Goal: Information Seeking & Learning: Understand process/instructions

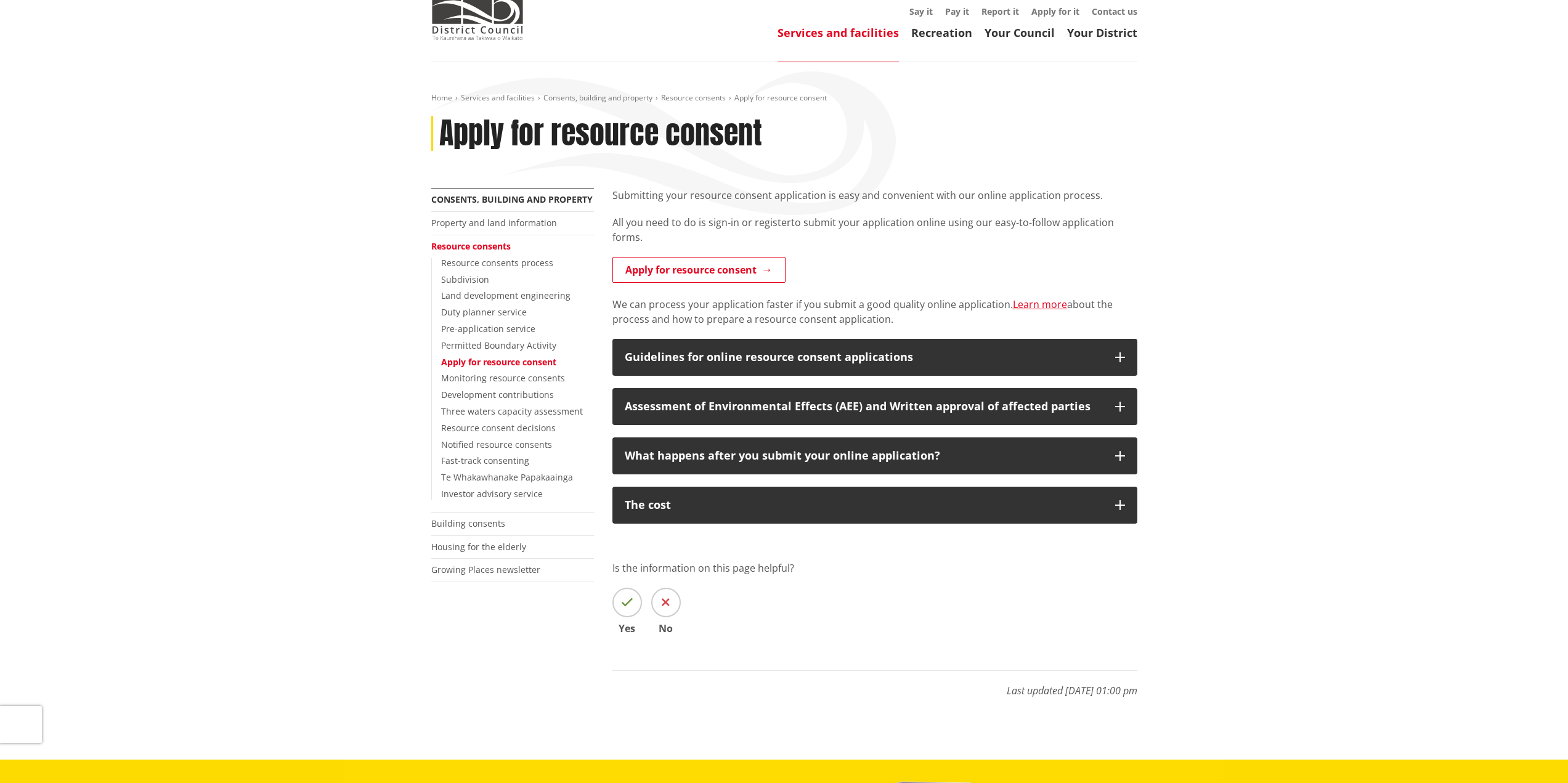
scroll to position [62, 0]
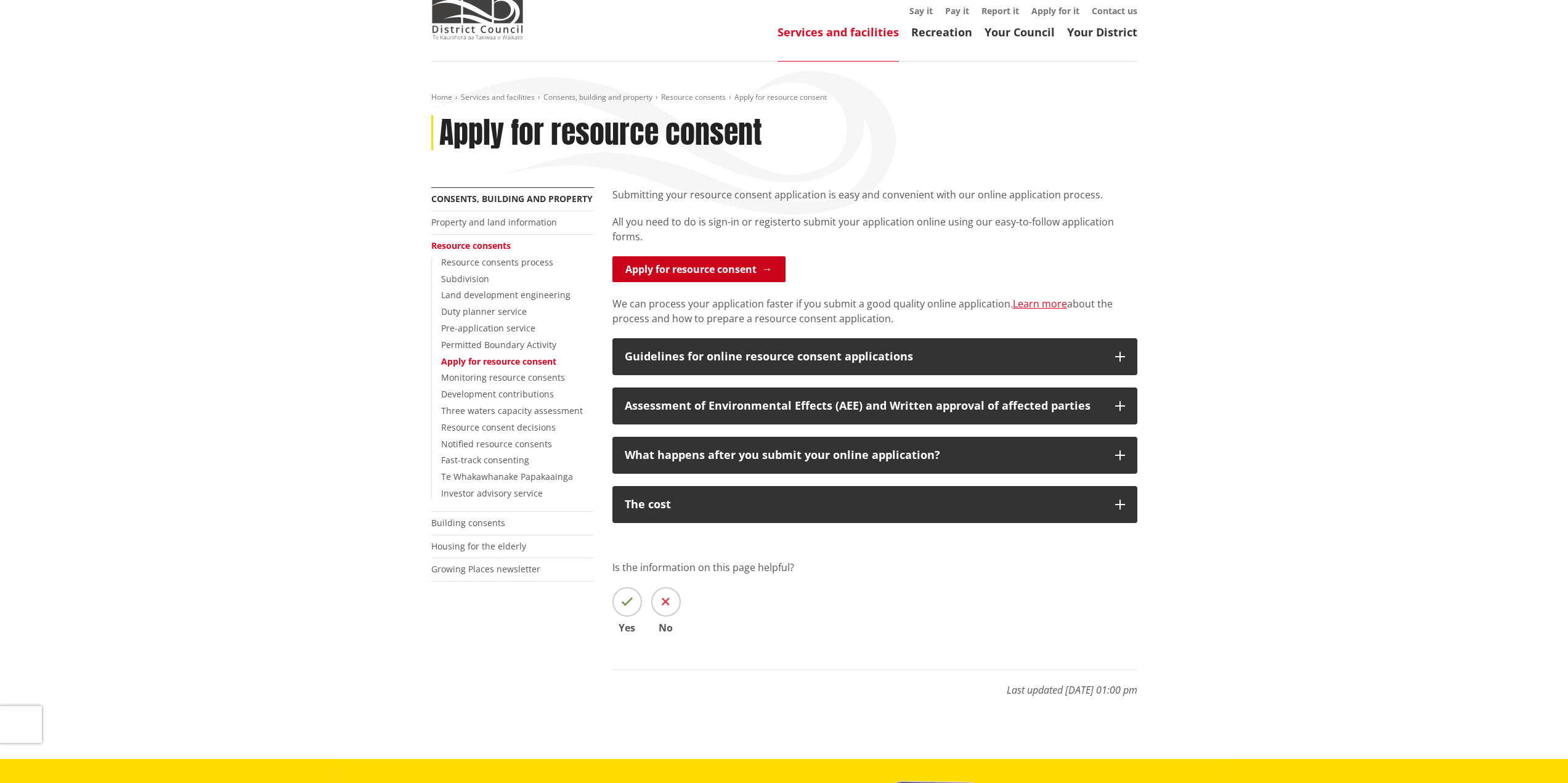
click at [685, 267] on link "Apply for resource consent" at bounding box center [698, 270] width 173 height 26
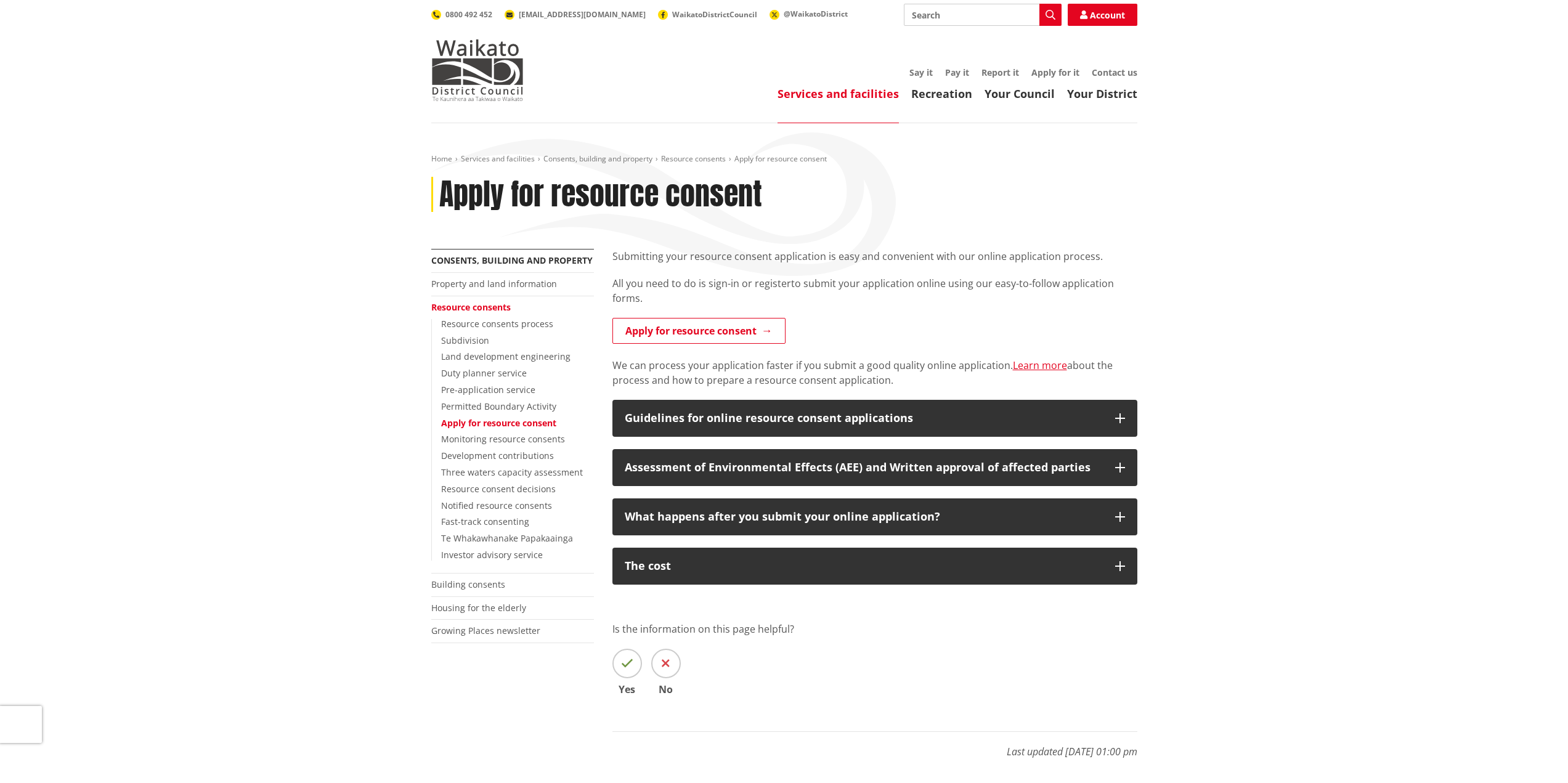
scroll to position [62, 0]
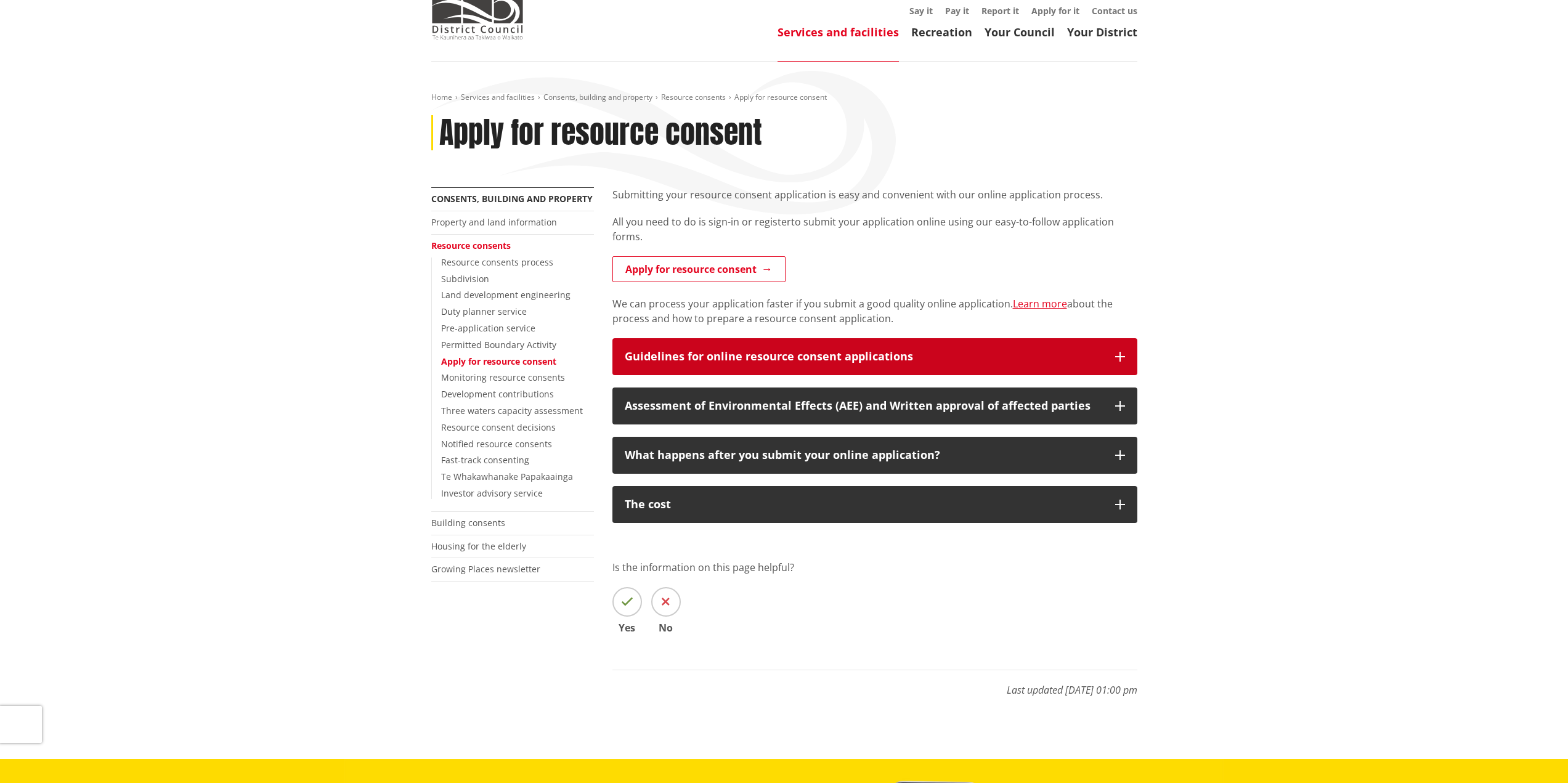
click at [705, 356] on div "Guidelines for online resource consent applications" at bounding box center [864, 356] width 478 height 12
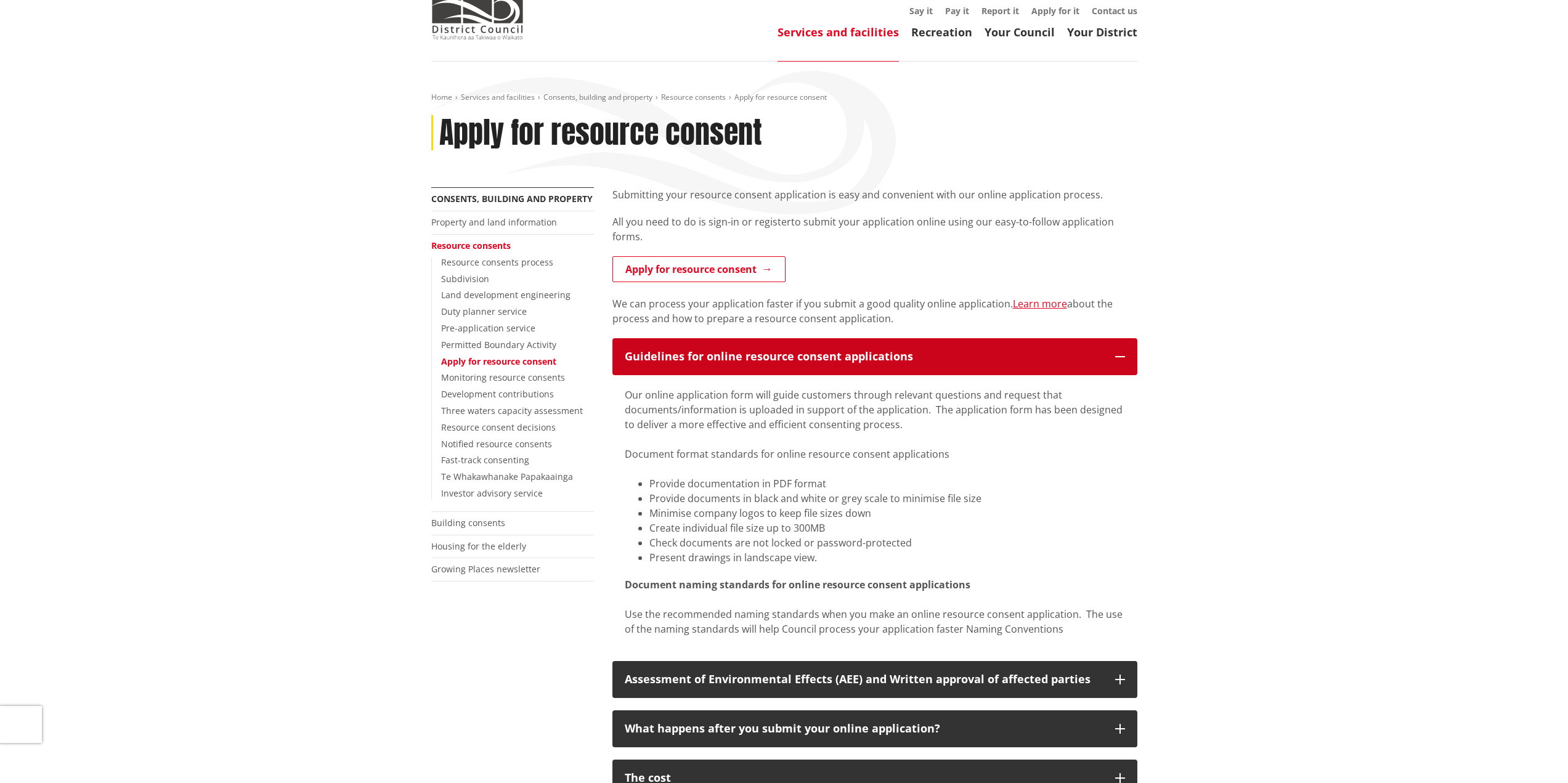
click at [704, 356] on div "Guidelines for online resource consent applications" at bounding box center [864, 356] width 478 height 12
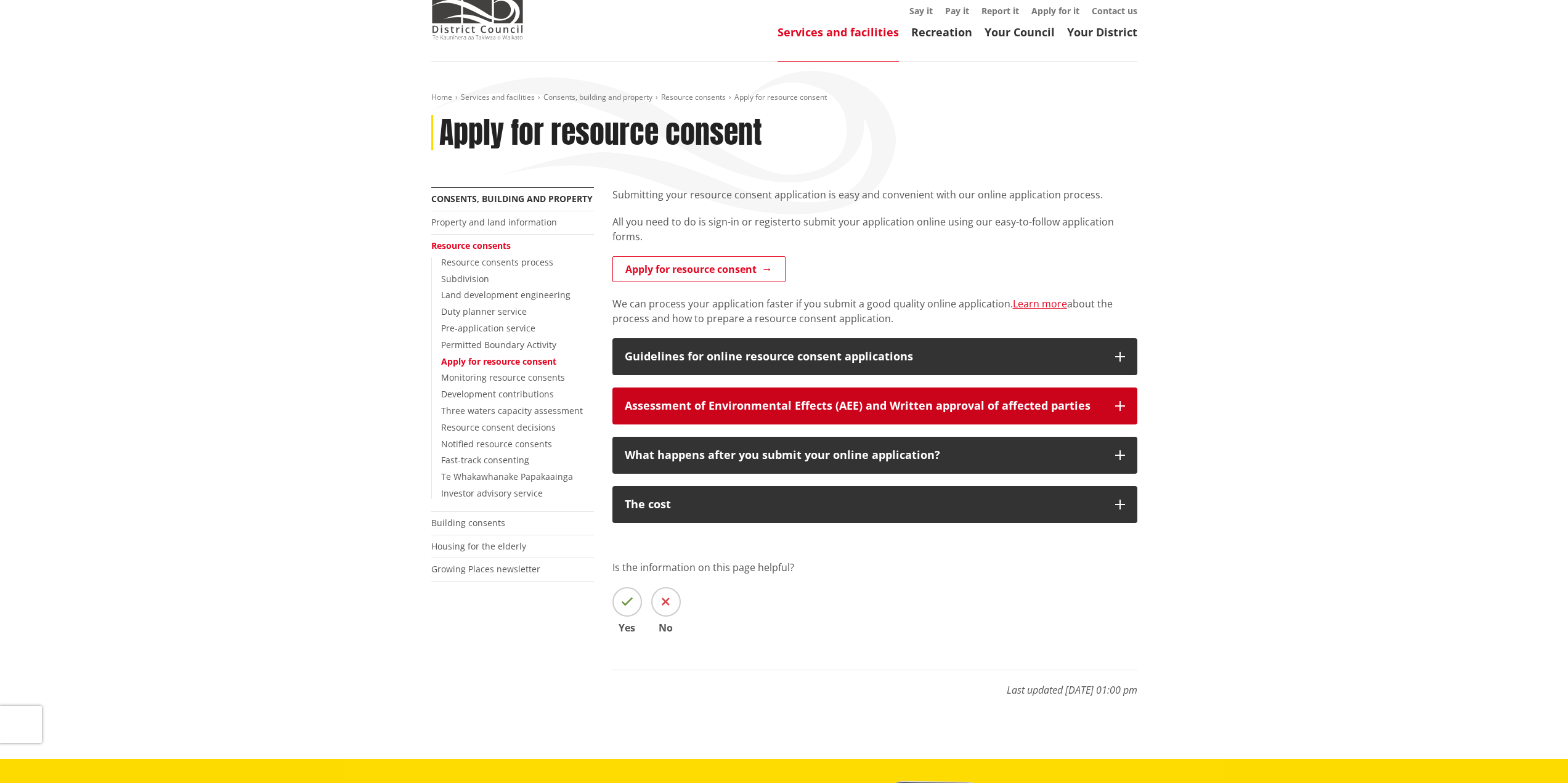
click at [720, 409] on div "Assessment of Environmental Effects (AEE) and Written approval of affected part…" at bounding box center [864, 406] width 478 height 12
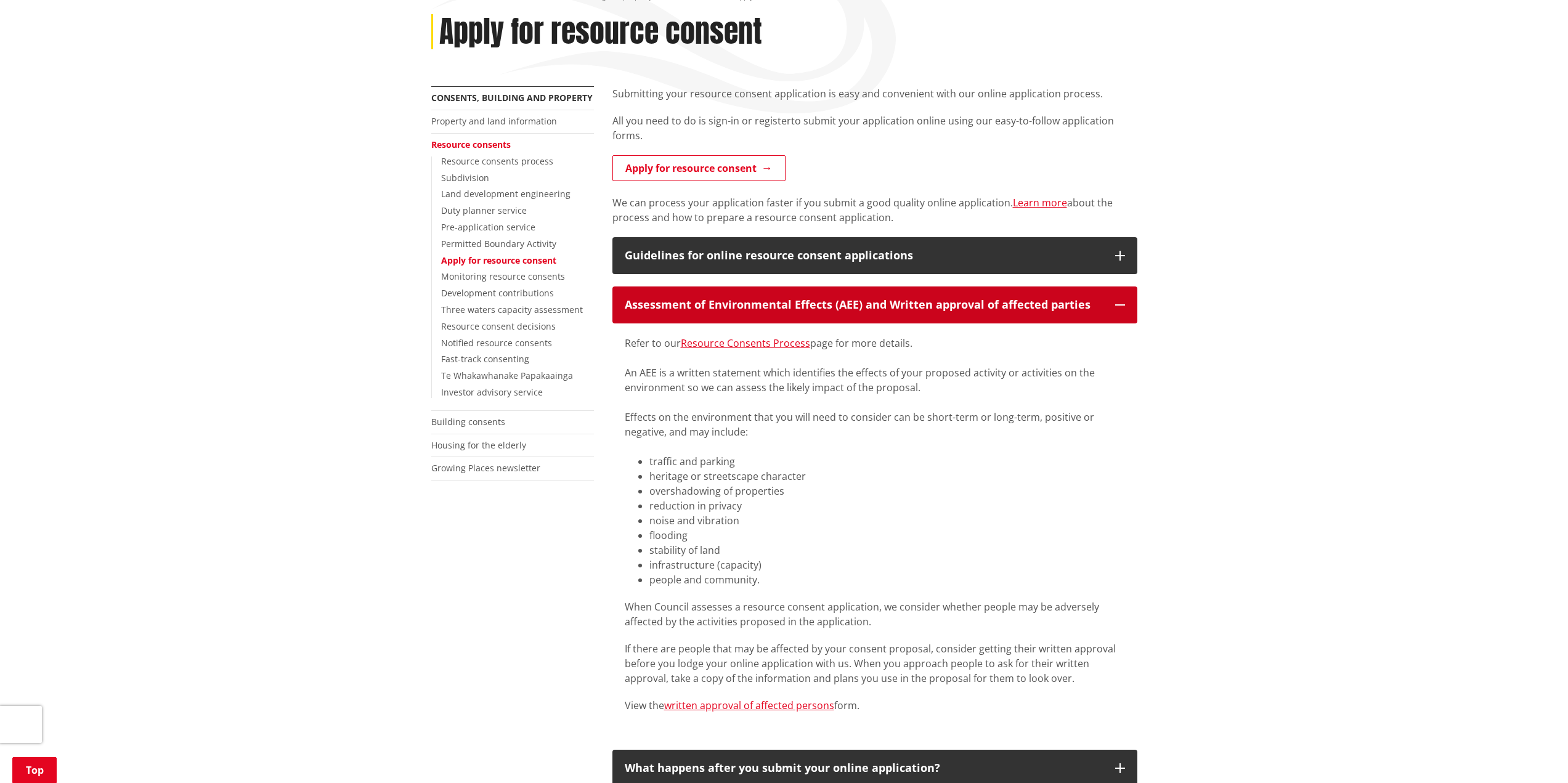
scroll to position [185, 0]
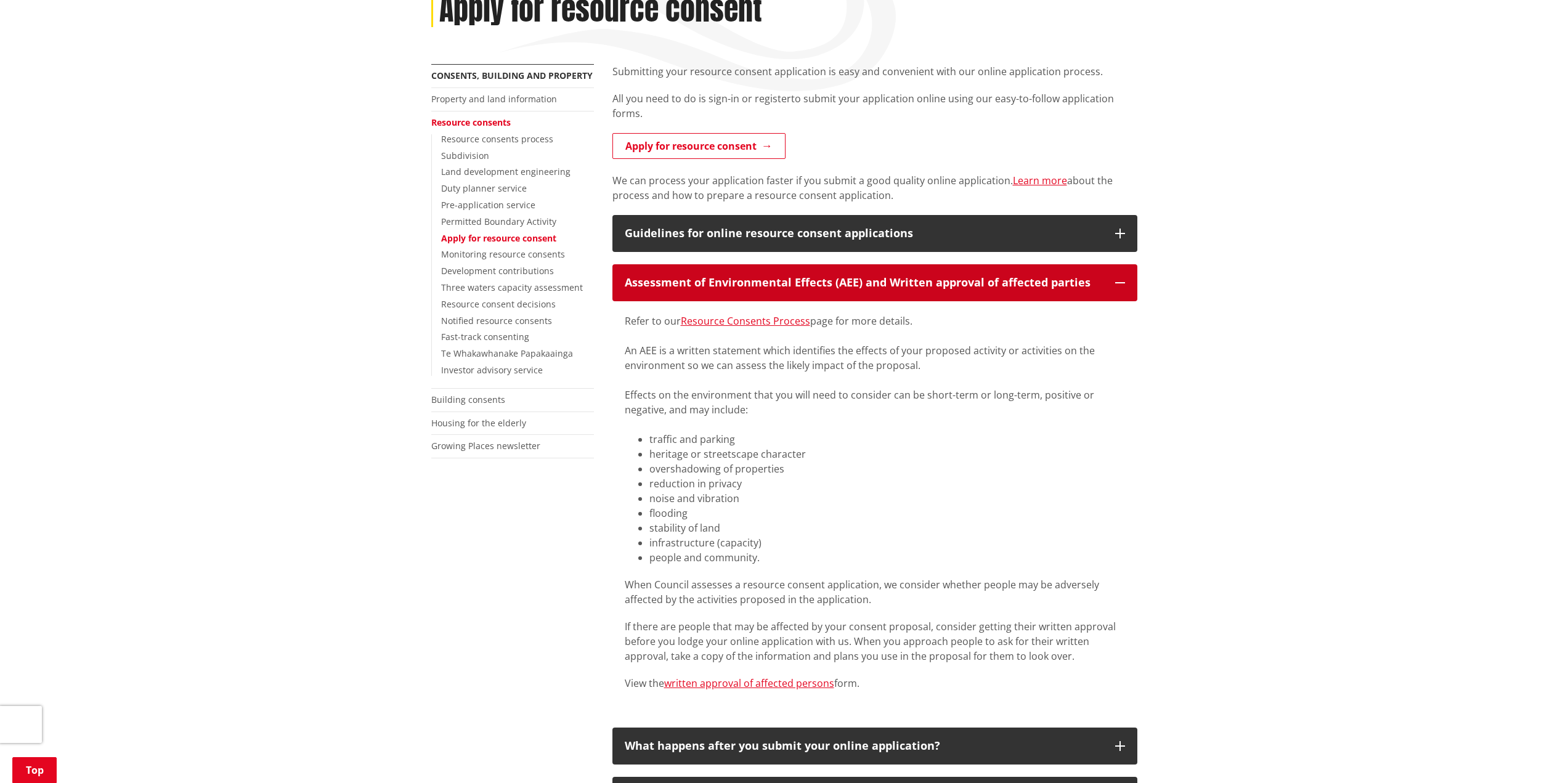
click at [767, 283] on div "Assessment of Environmental Effects (AEE) and Written approval of affected part…" at bounding box center [864, 282] width 478 height 12
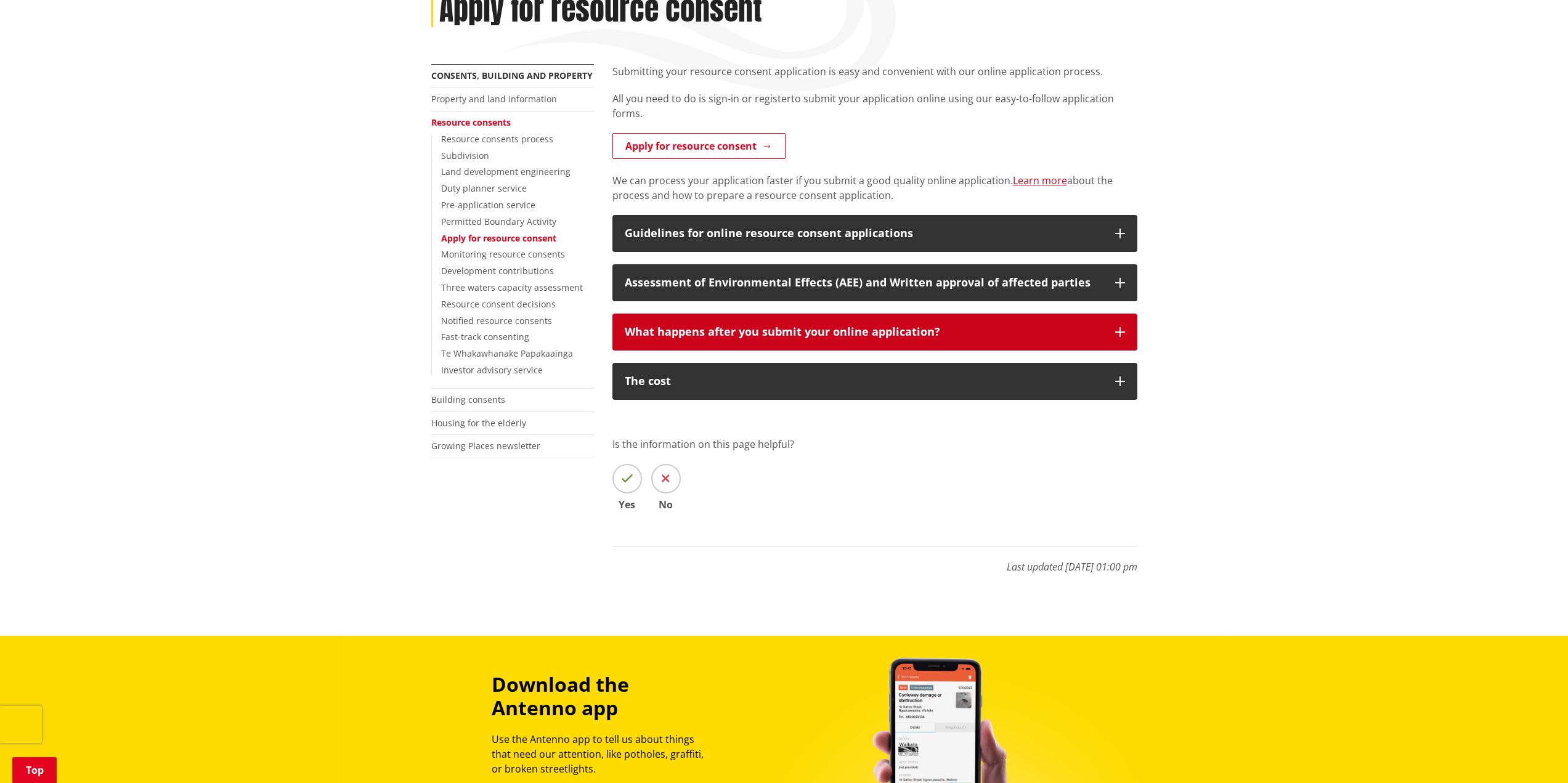
click at [752, 330] on div "What happens after you submit your online application?" at bounding box center [864, 332] width 478 height 12
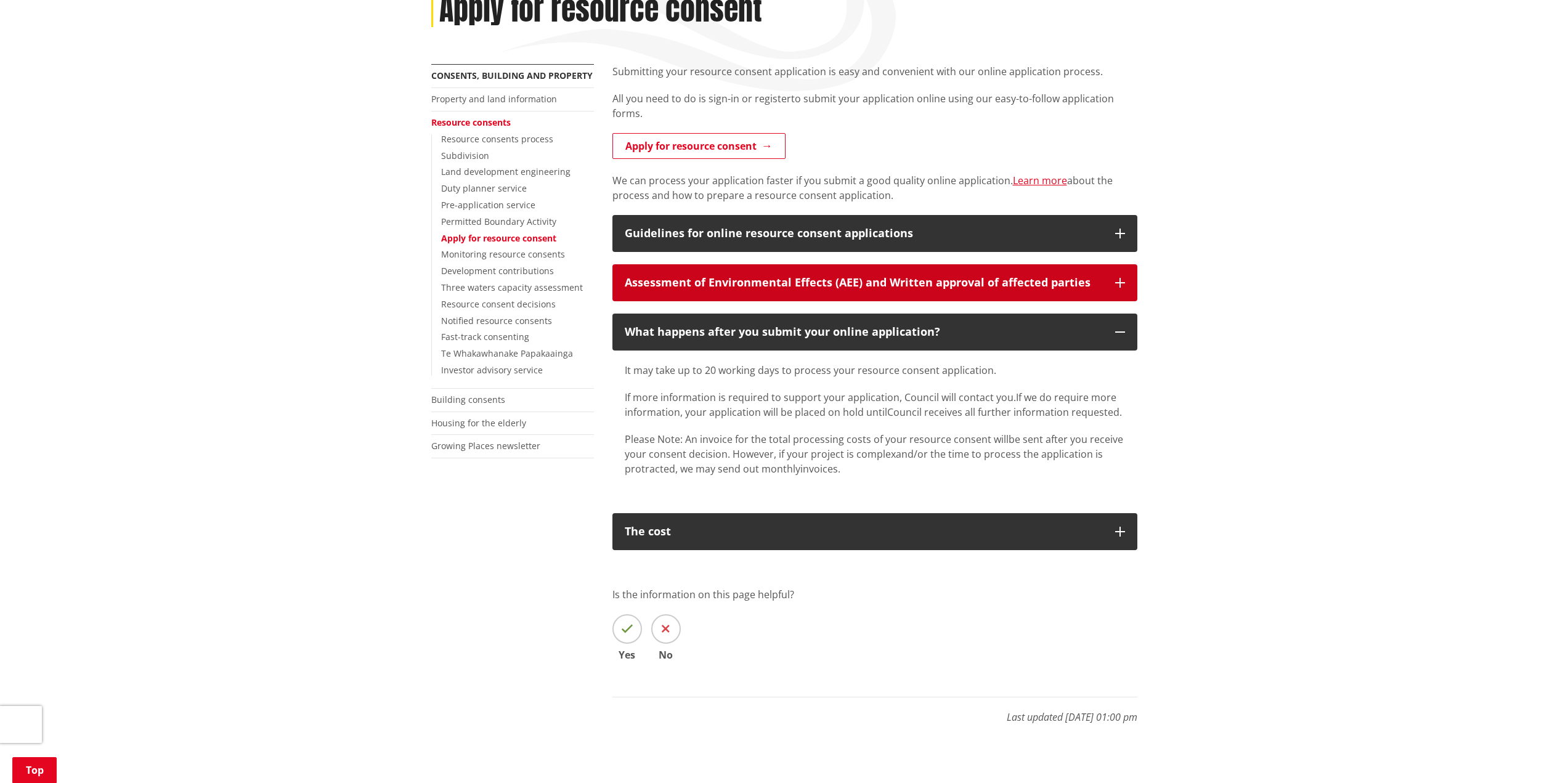
click at [765, 288] on div "Assessment of Environmental Effects (AEE) and Written approval of affected part…" at bounding box center [864, 282] width 478 height 12
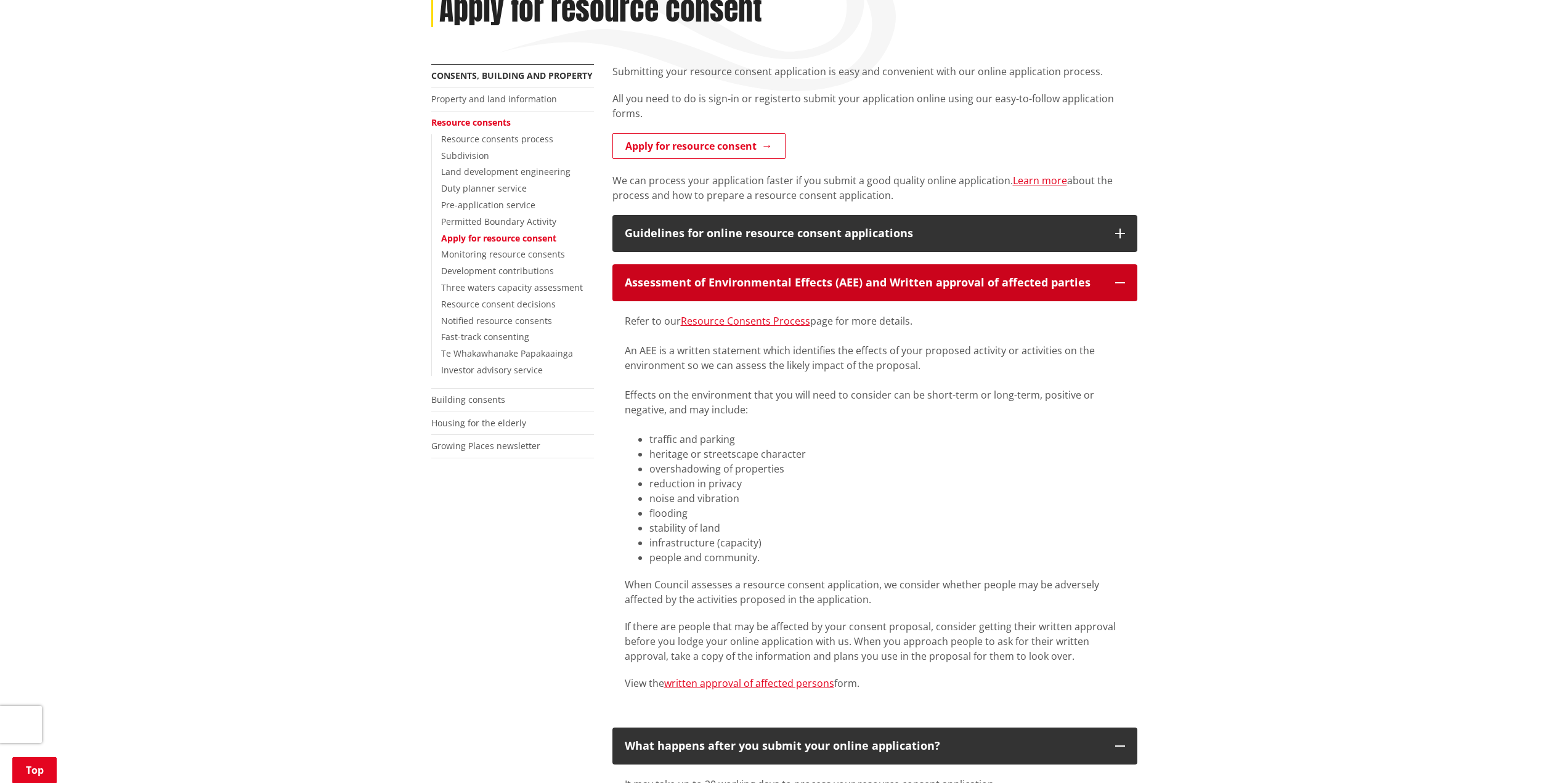
click at [765, 288] on div "Assessment of Environmental Effects (AEE) and Written approval of affected part…" at bounding box center [864, 282] width 478 height 12
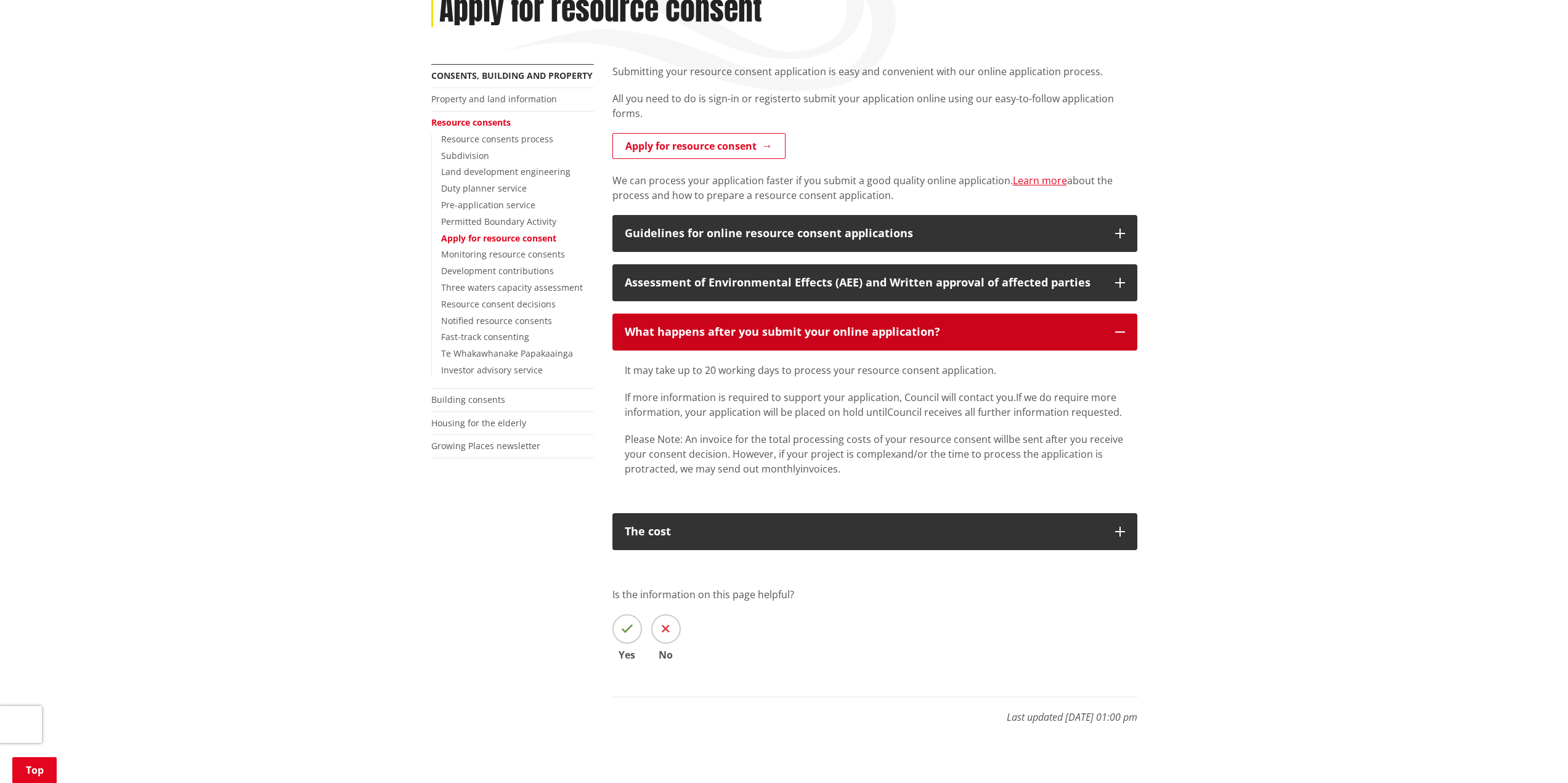
click at [764, 321] on button "What happens after you submit your online application?" at bounding box center [875, 332] width 525 height 37
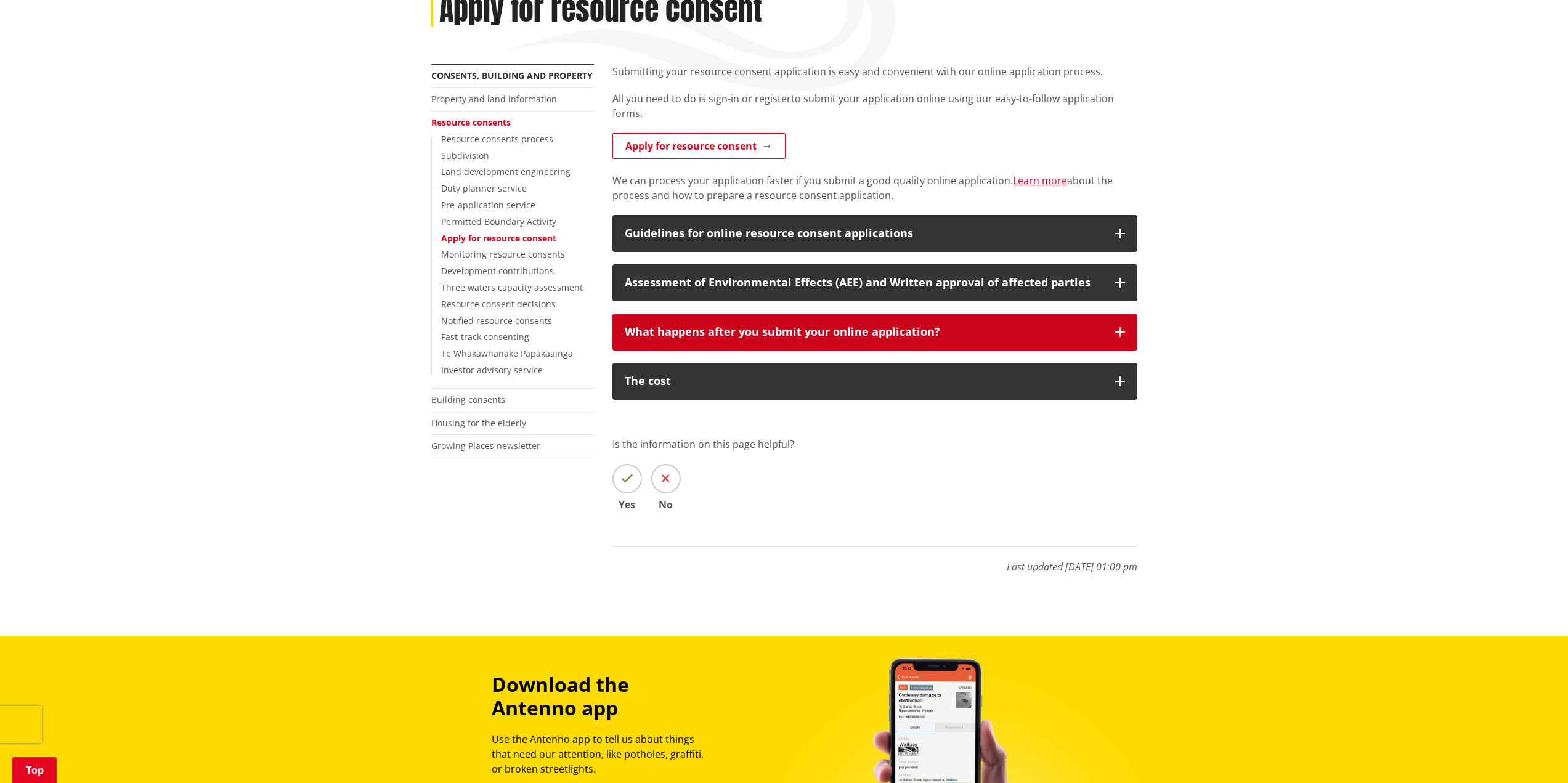
click at [763, 351] on div "Submitting your resource consent application is easy and convenient with our on…" at bounding box center [875, 325] width 543 height 522
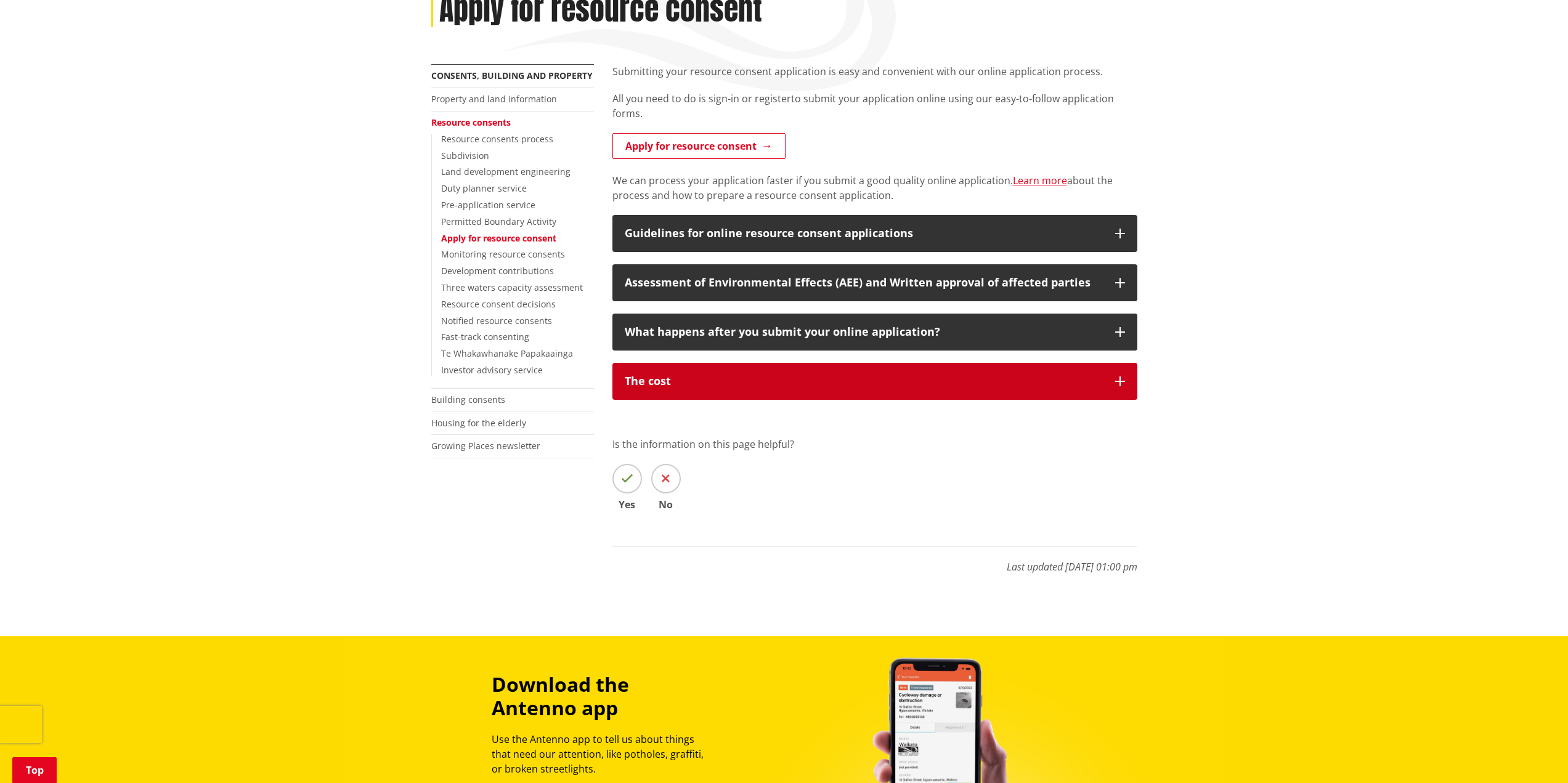
click at [759, 383] on div "The cost" at bounding box center [864, 381] width 478 height 12
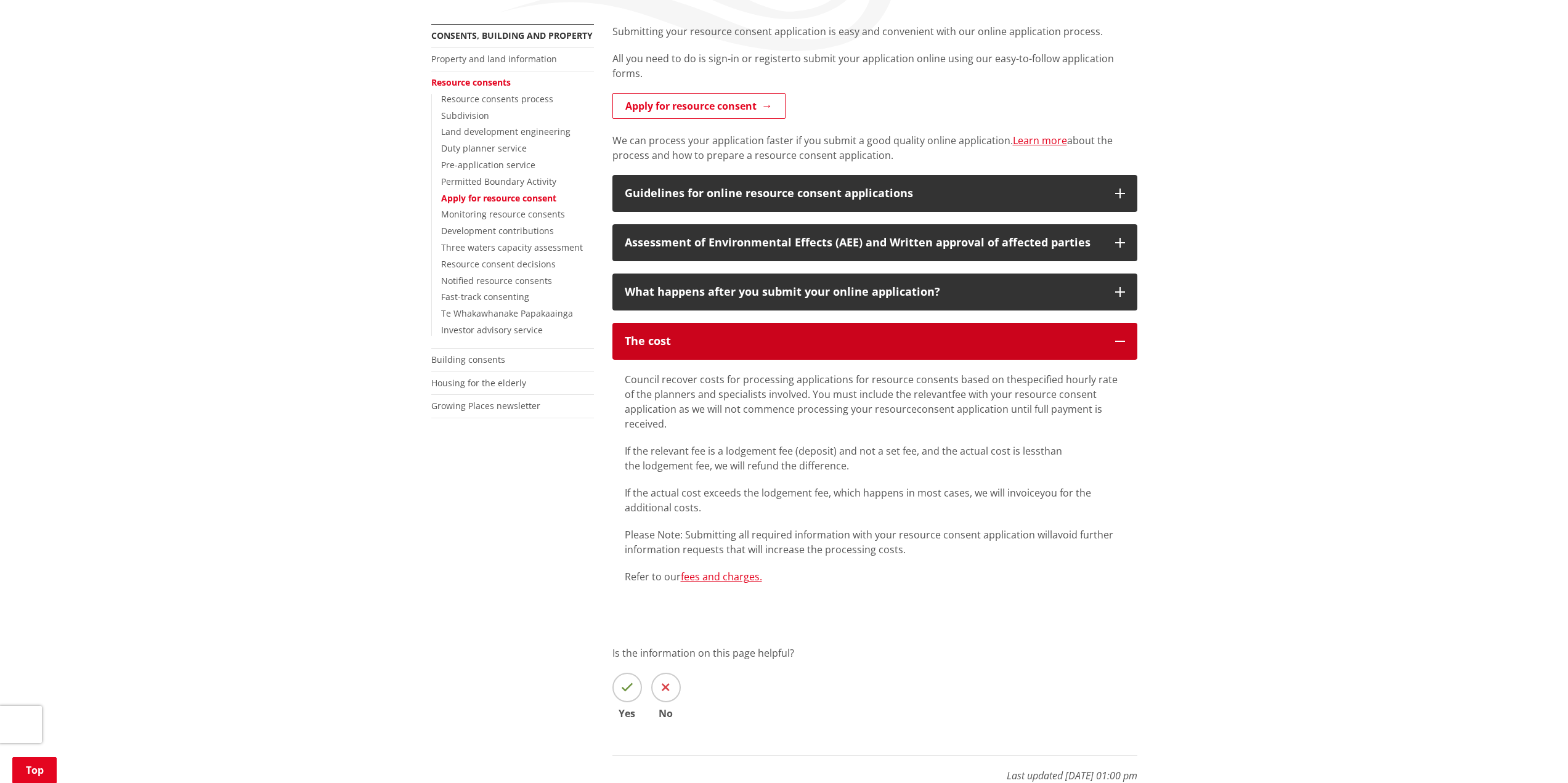
scroll to position [246, 0]
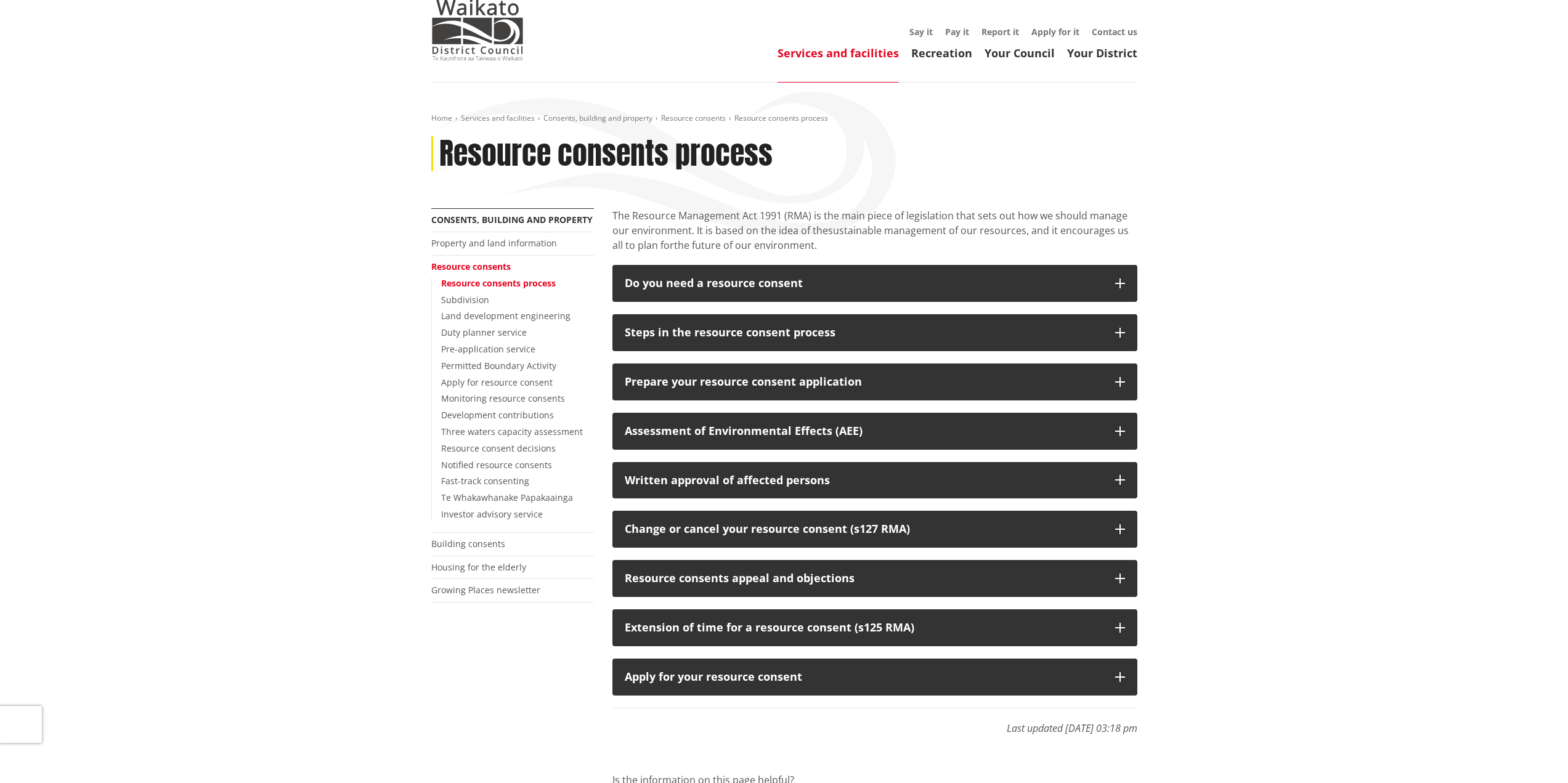
scroll to position [62, 0]
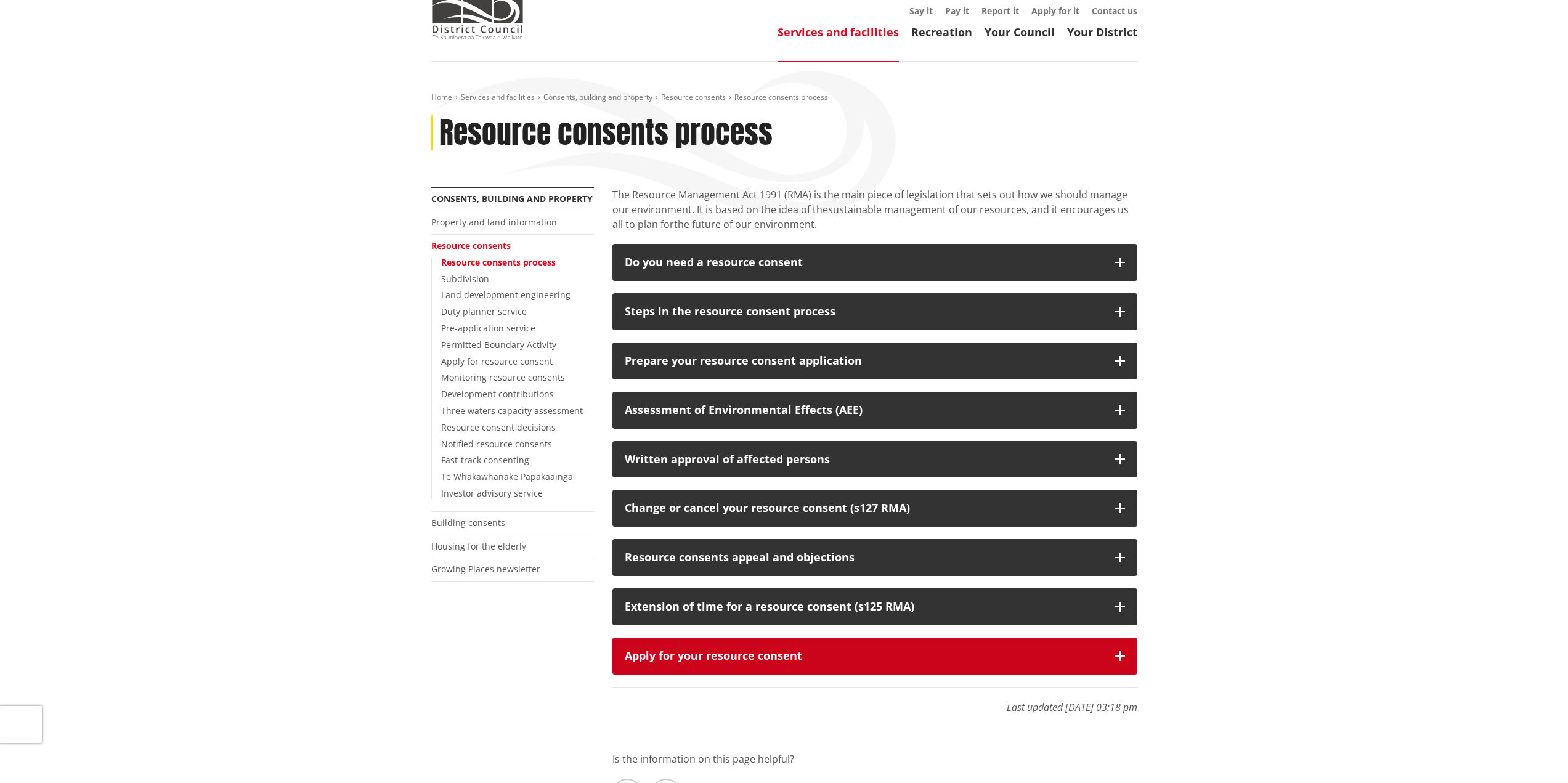
click at [786, 653] on div "Apply for your resource consent" at bounding box center [864, 656] width 478 height 12
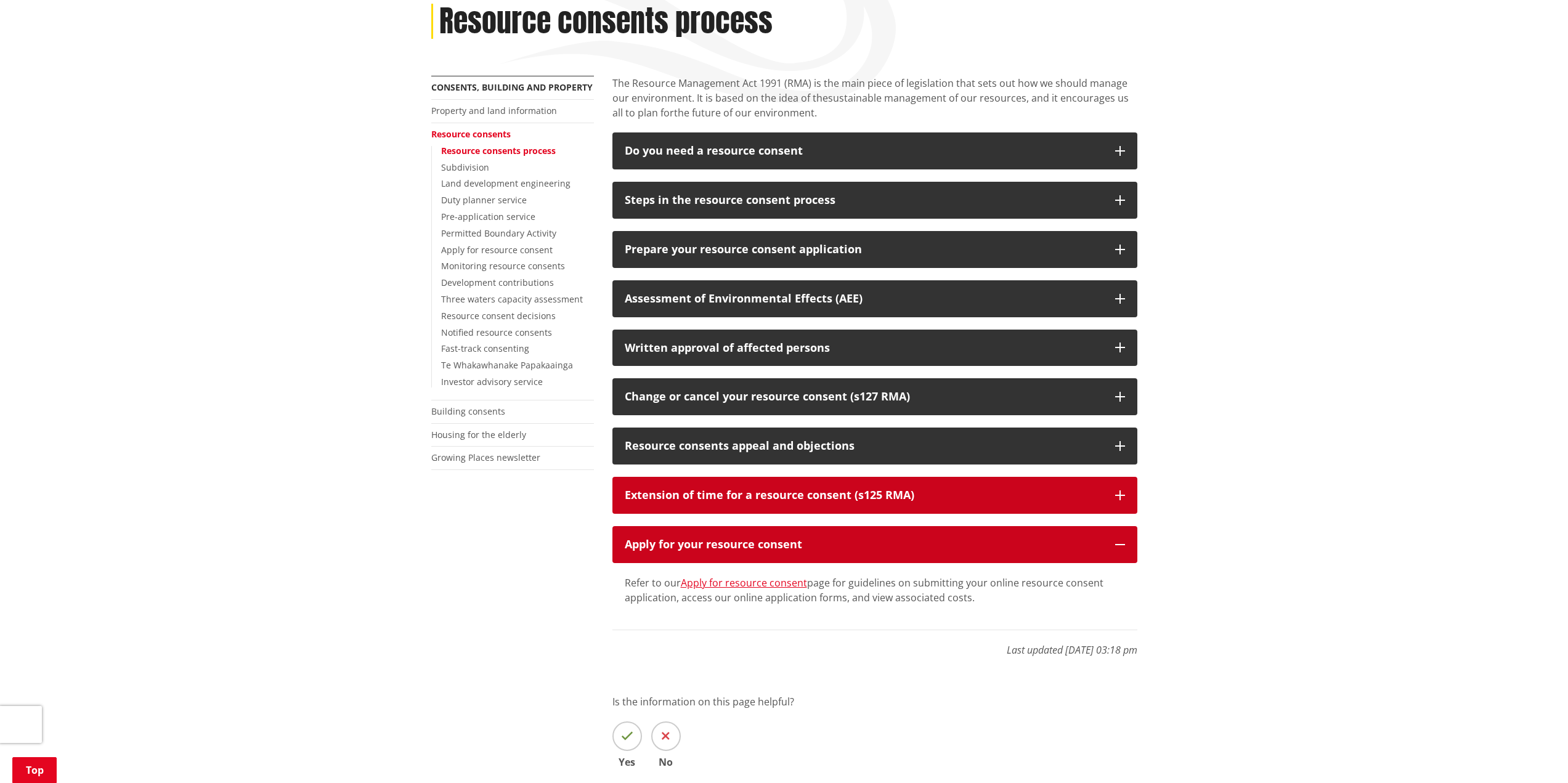
scroll to position [185, 0]
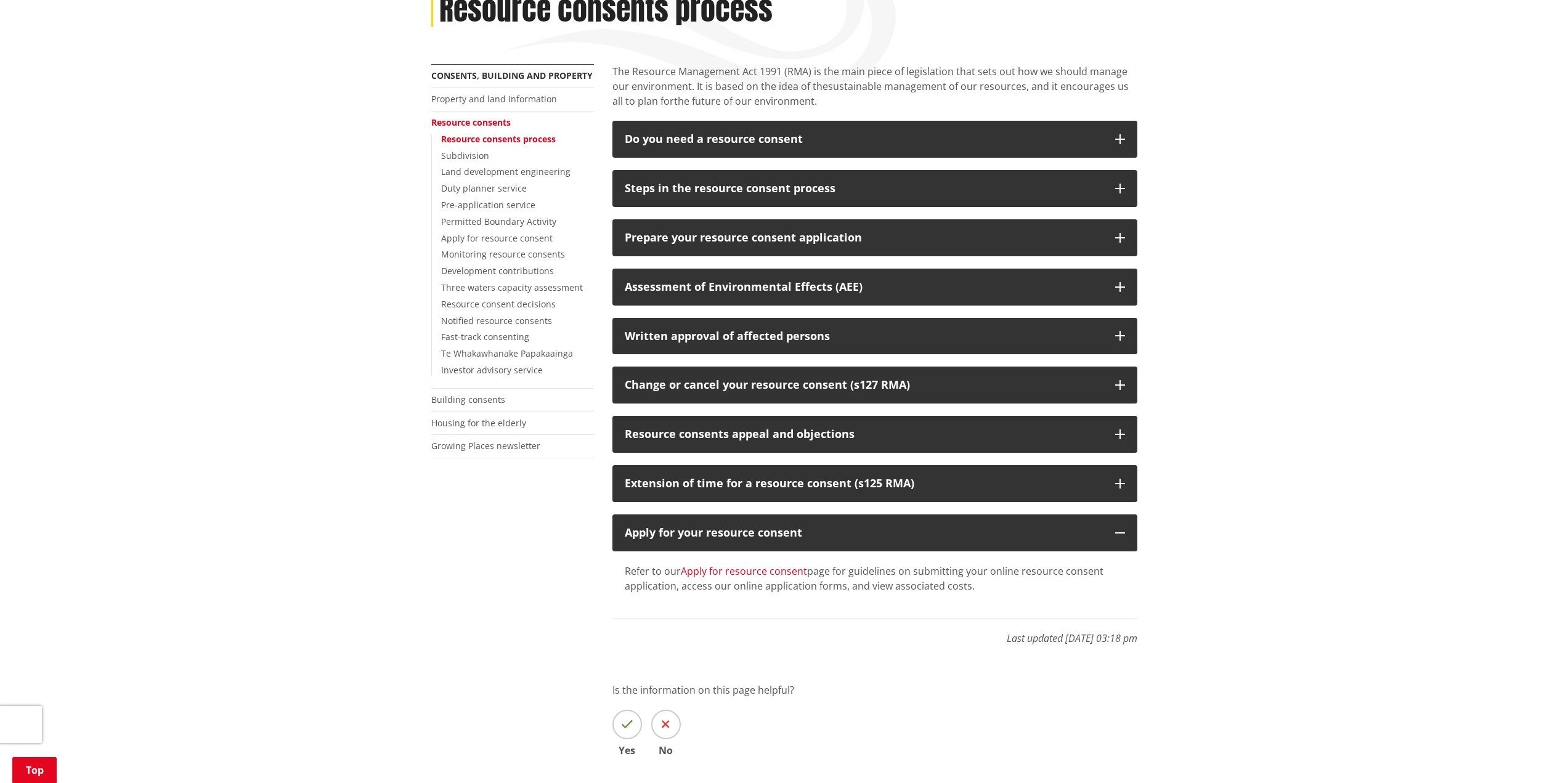
click at [791, 576] on link "Apply for resource consent" at bounding box center [743, 571] width 126 height 14
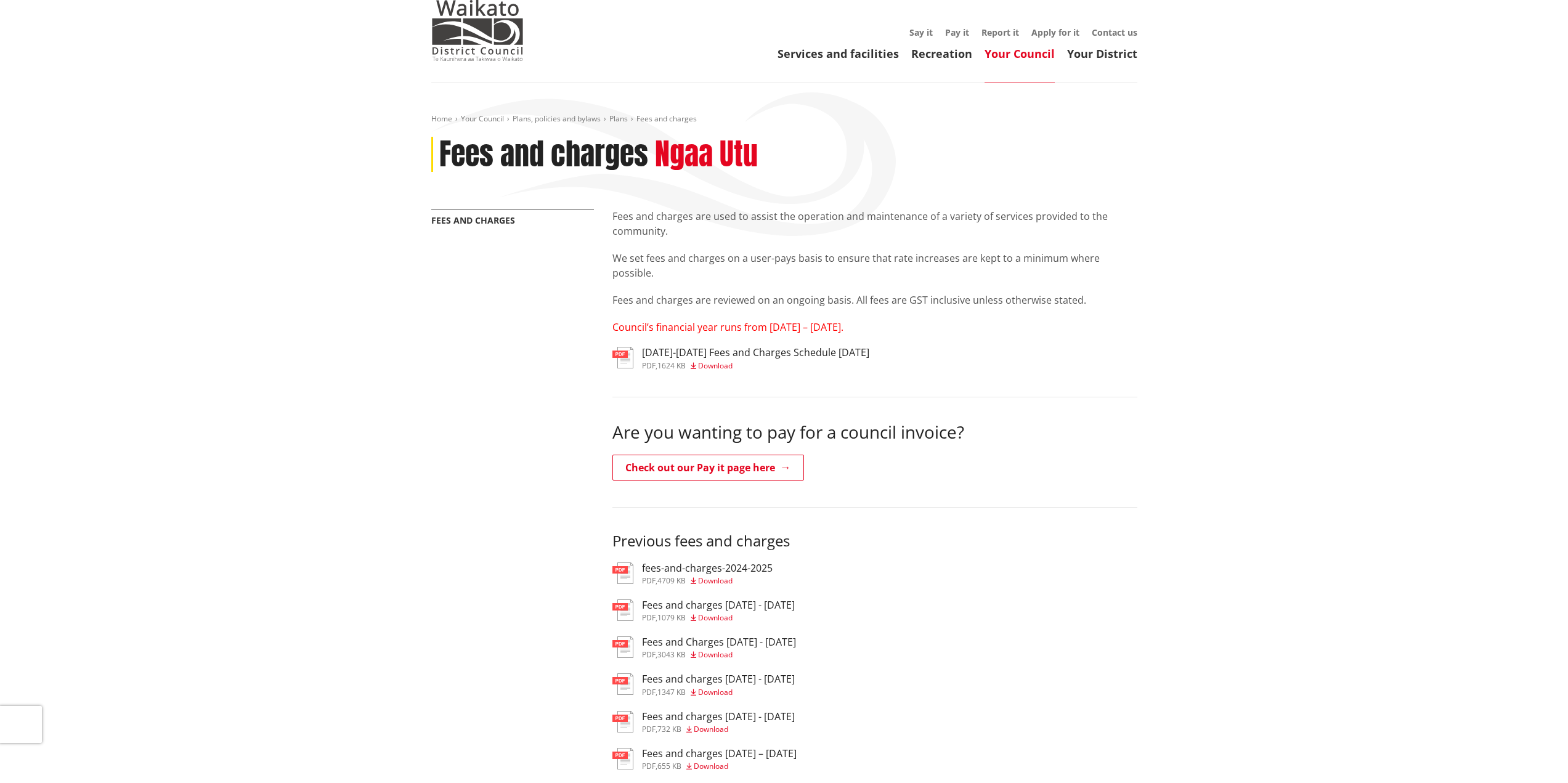
scroll to position [62, 0]
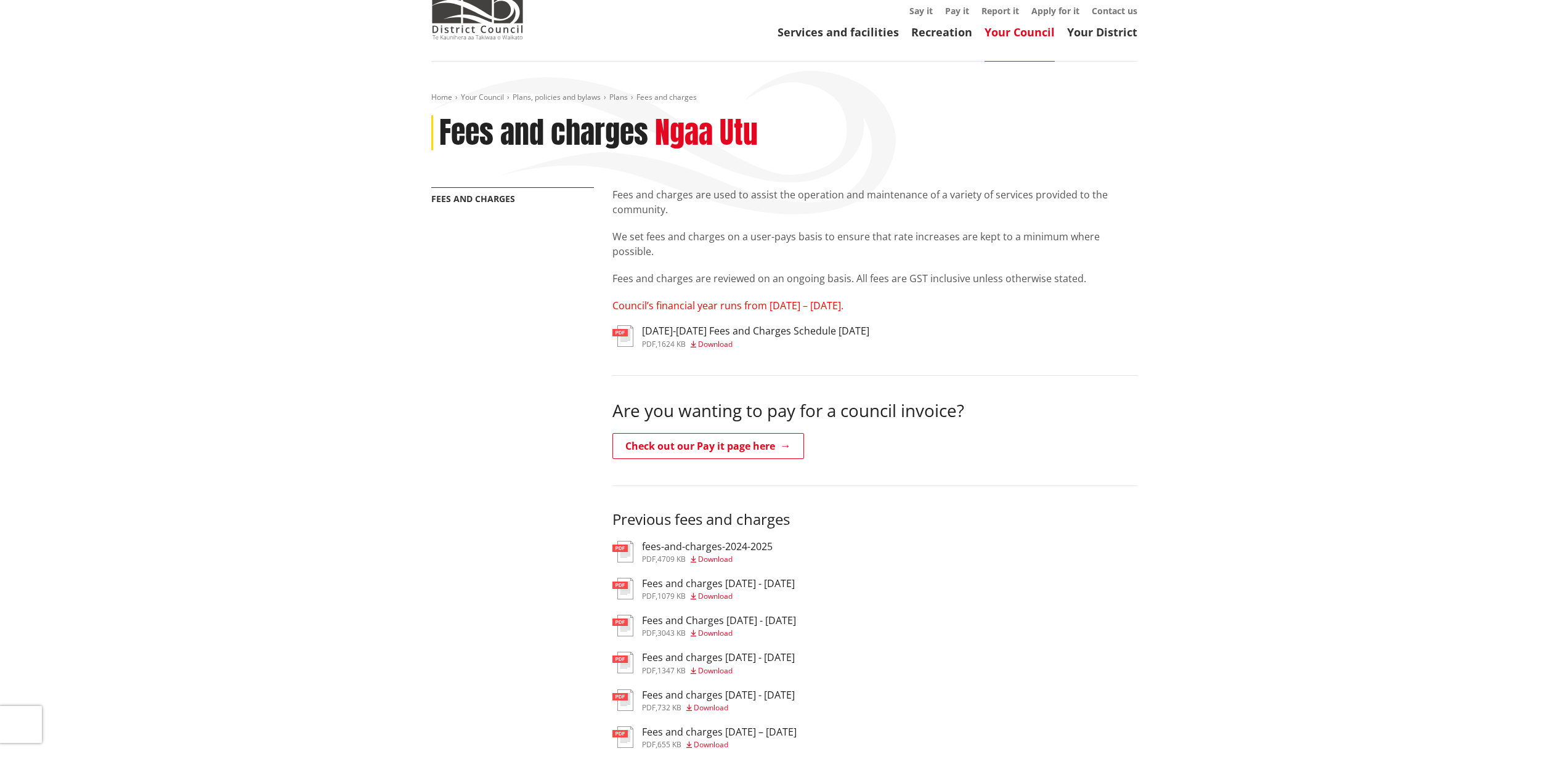
click at [623, 335] on img at bounding box center [623, 336] width 21 height 22
